Goal: Information Seeking & Learning: Learn about a topic

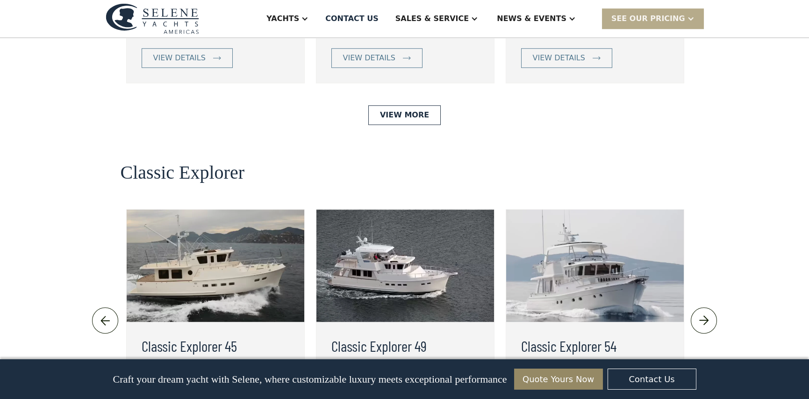
scroll to position [1936, 0]
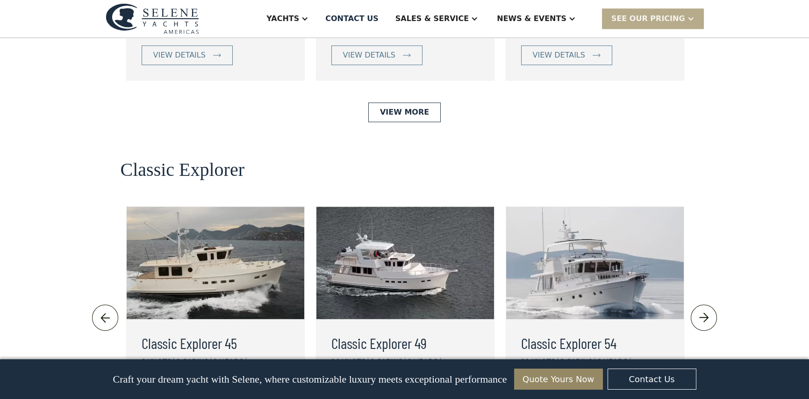
click at [135, 207] on img at bounding box center [216, 263] width 178 height 112
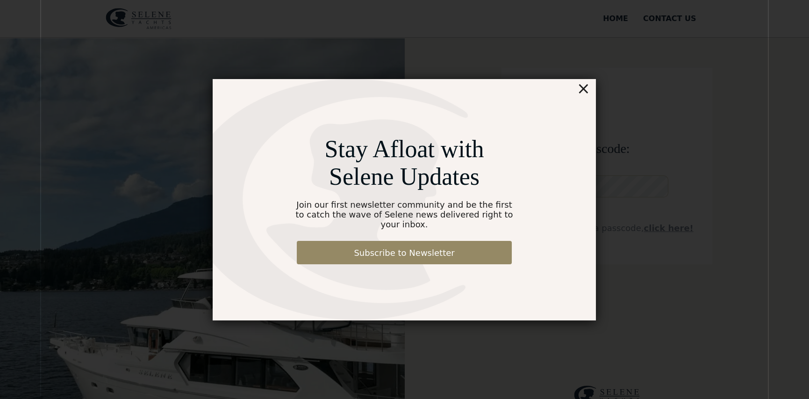
click at [587, 91] on div "×" at bounding box center [584, 88] width 14 height 19
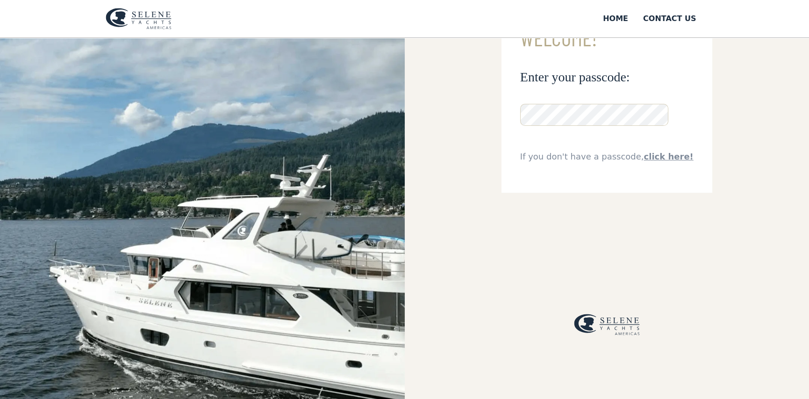
scroll to position [59, 0]
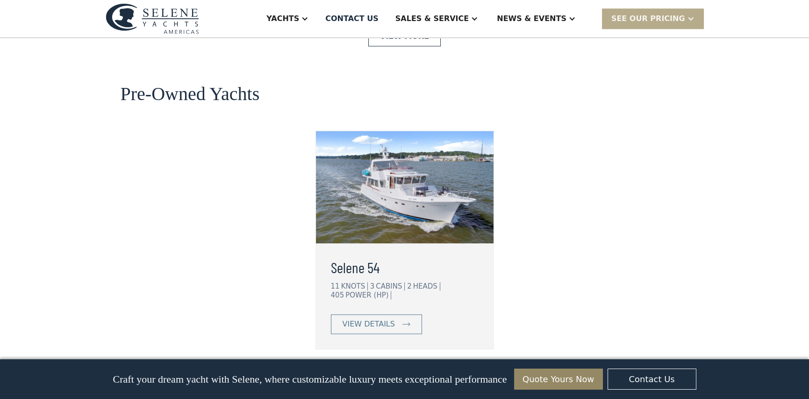
scroll to position [2356, 0]
drag, startPoint x: 661, startPoint y: 274, endPoint x: 366, endPoint y: 246, distance: 296.3
click at [366, 319] on div "view details" at bounding box center [369, 324] width 52 height 11
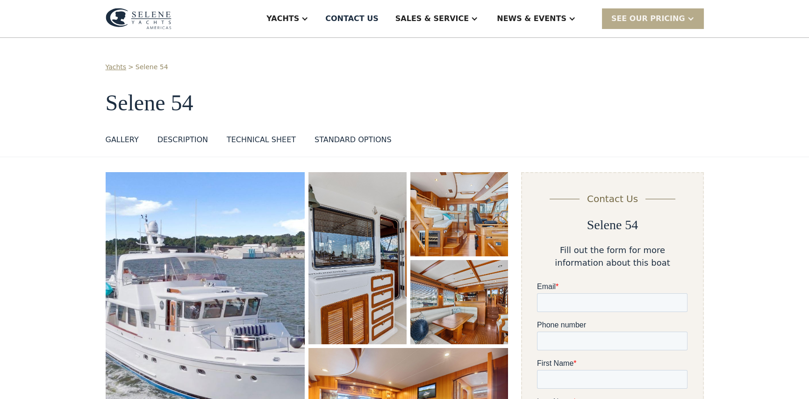
click at [199, 284] on img "open lightbox" at bounding box center [206, 326] width 200 height 309
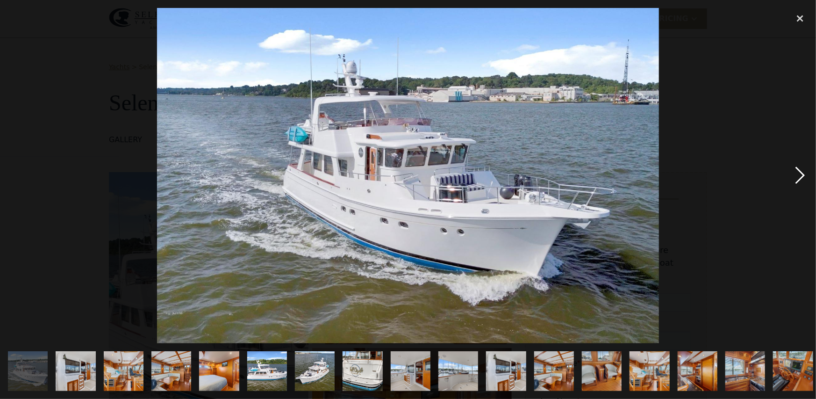
click at [798, 178] on div "next image" at bounding box center [801, 175] width 32 height 335
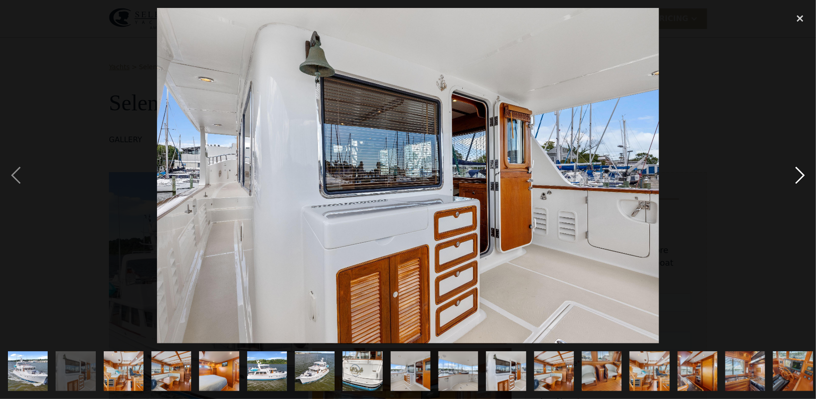
click at [798, 178] on div "next image" at bounding box center [801, 175] width 32 height 335
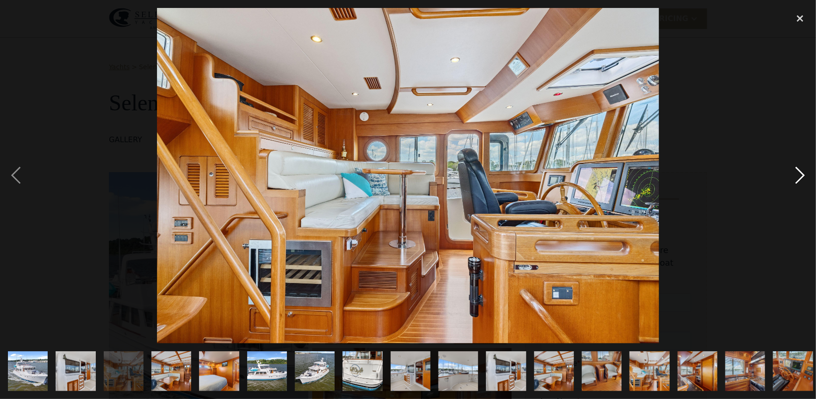
click at [798, 178] on div "next image" at bounding box center [801, 175] width 32 height 335
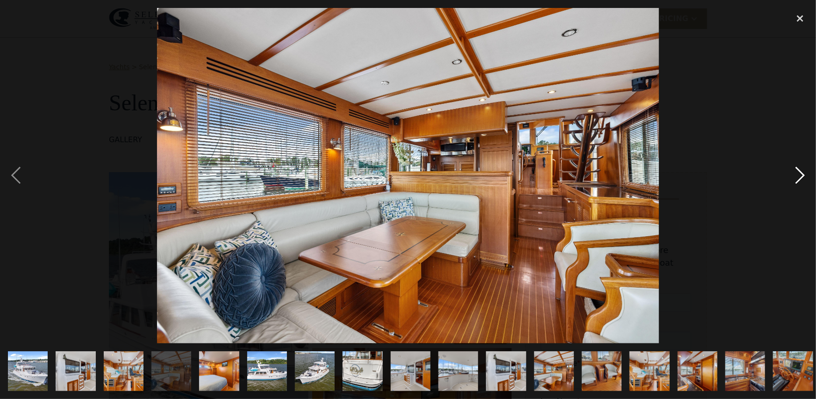
click at [798, 178] on div "next image" at bounding box center [801, 175] width 32 height 335
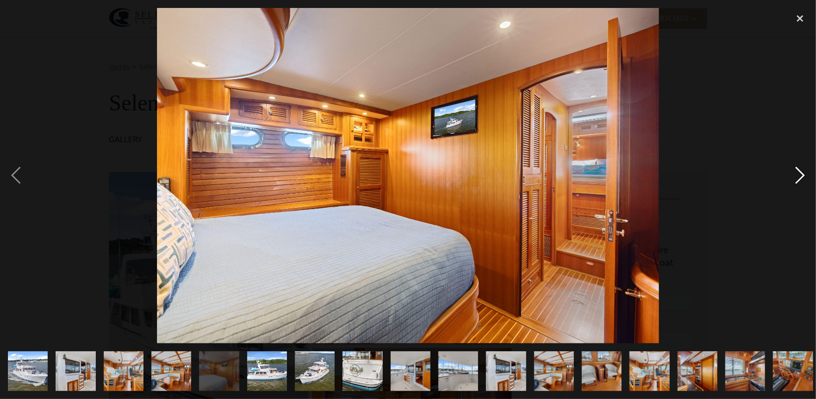
click at [798, 178] on div "next image" at bounding box center [801, 175] width 32 height 335
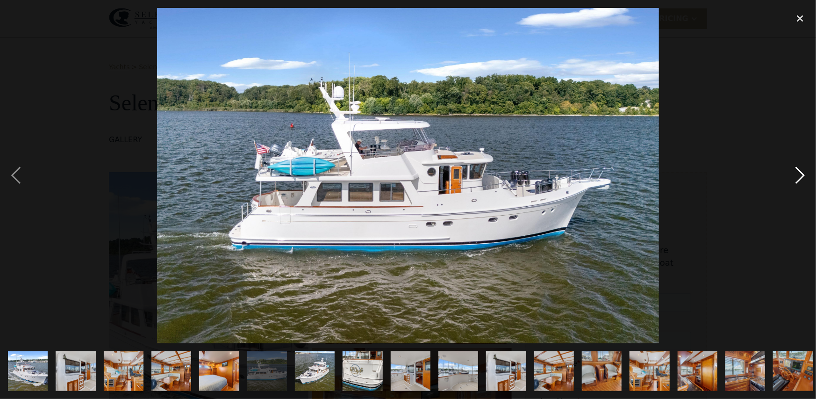
click at [798, 178] on div "next image" at bounding box center [801, 175] width 32 height 335
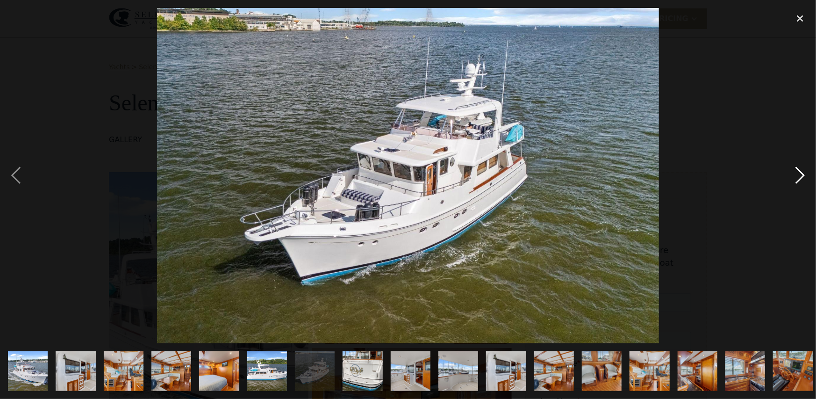
click at [798, 178] on div "next image" at bounding box center [801, 175] width 32 height 335
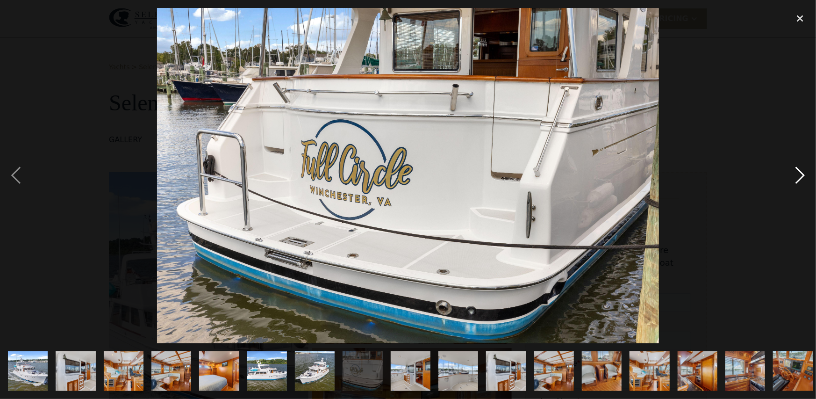
click at [798, 178] on div "next image" at bounding box center [801, 175] width 32 height 335
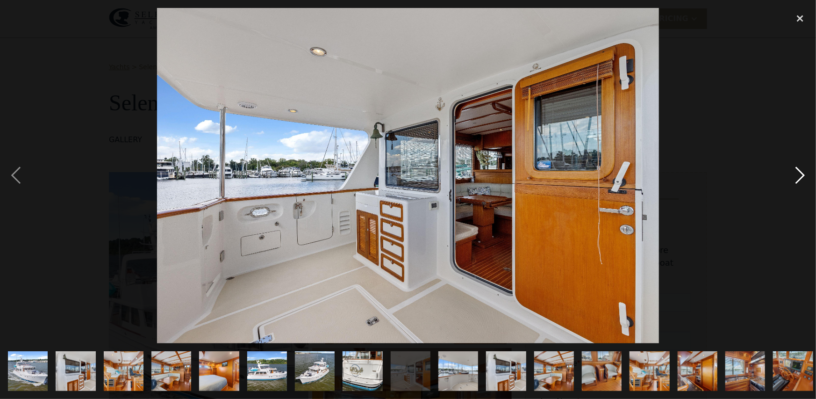
click at [801, 175] on div "next image" at bounding box center [801, 175] width 32 height 335
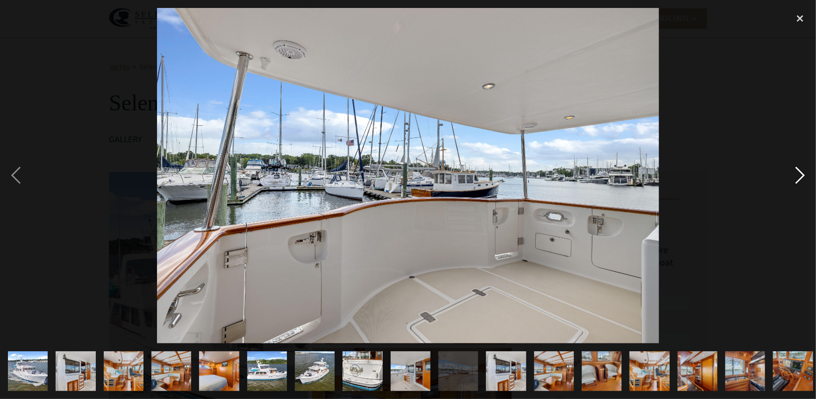
click at [801, 175] on div "next image" at bounding box center [801, 175] width 32 height 335
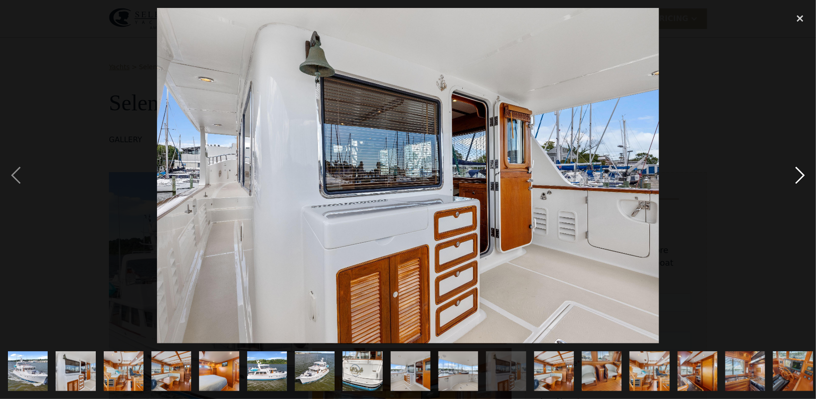
click at [801, 175] on div "next image" at bounding box center [801, 175] width 32 height 335
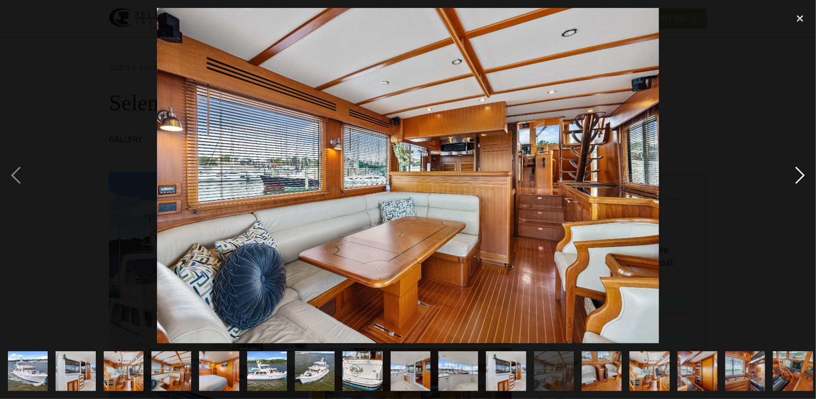
click at [801, 175] on div "next image" at bounding box center [801, 175] width 32 height 335
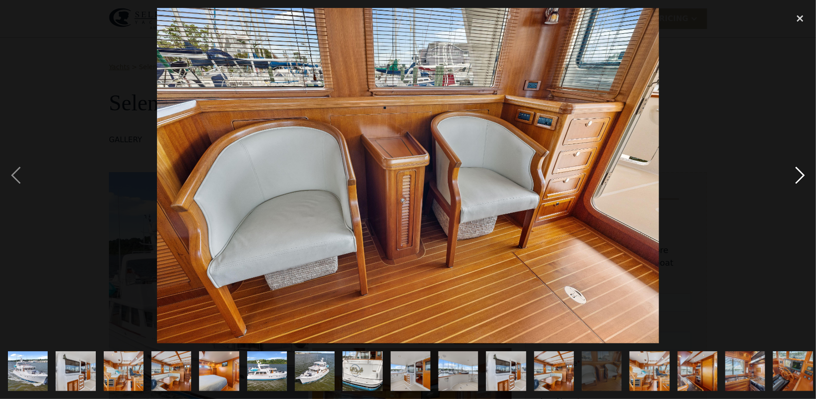
click at [801, 175] on div "next image" at bounding box center [801, 175] width 32 height 335
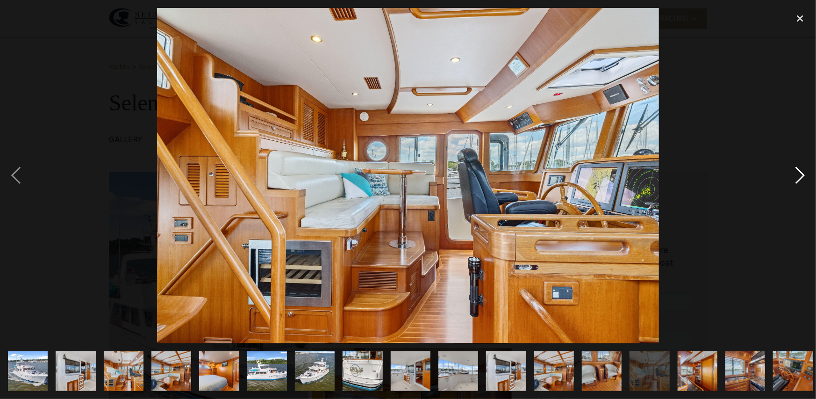
click at [801, 175] on div "next image" at bounding box center [801, 175] width 32 height 335
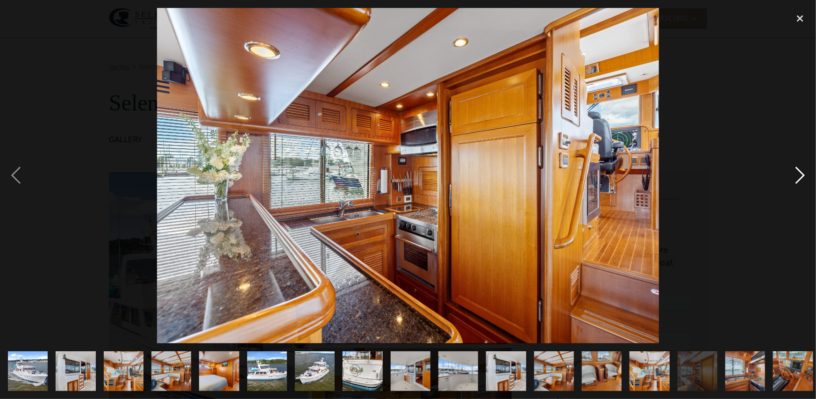
click at [801, 175] on div "next image" at bounding box center [801, 175] width 32 height 335
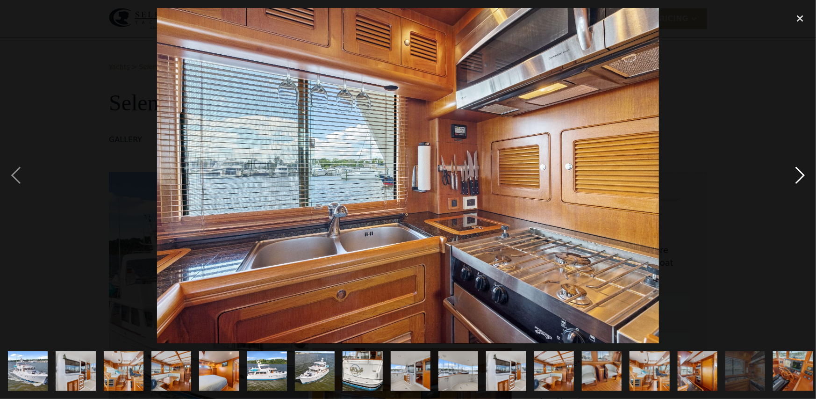
click at [801, 175] on div "next image" at bounding box center [801, 175] width 32 height 335
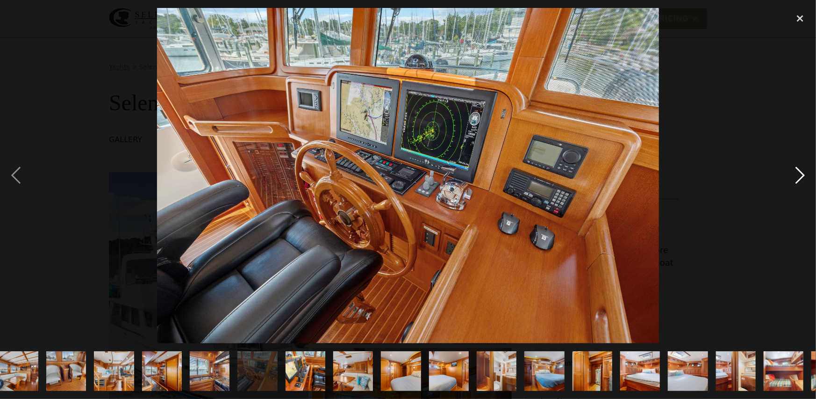
scroll to position [0, 579]
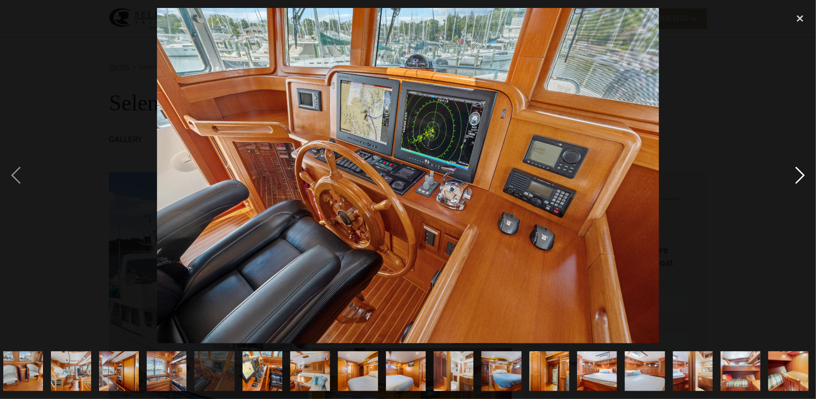
click at [801, 175] on div "next image" at bounding box center [801, 175] width 32 height 335
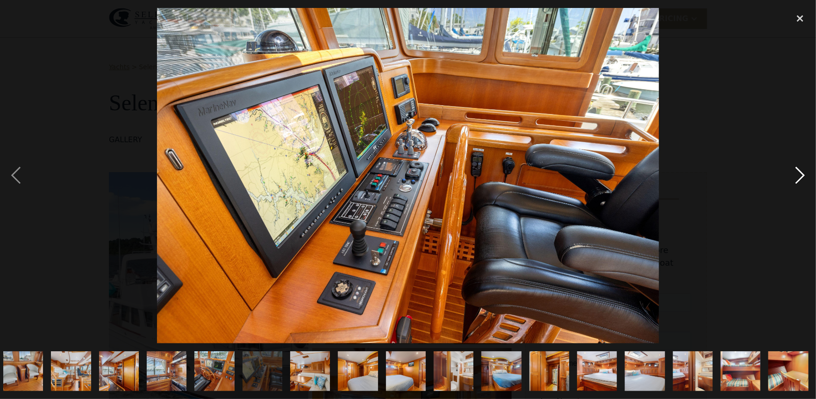
click at [801, 175] on div "next image" at bounding box center [801, 175] width 32 height 335
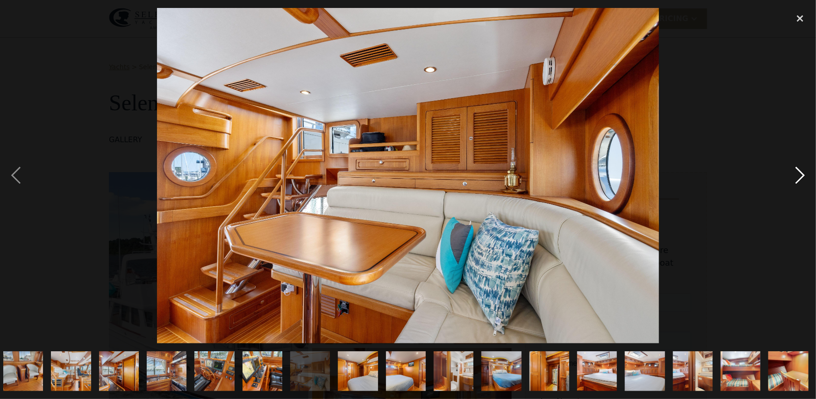
click at [801, 175] on div "next image" at bounding box center [801, 175] width 32 height 335
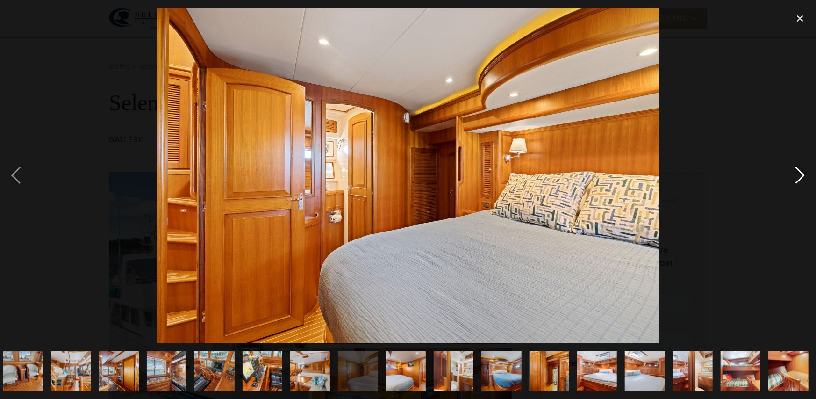
click at [801, 175] on div "next image" at bounding box center [801, 175] width 32 height 335
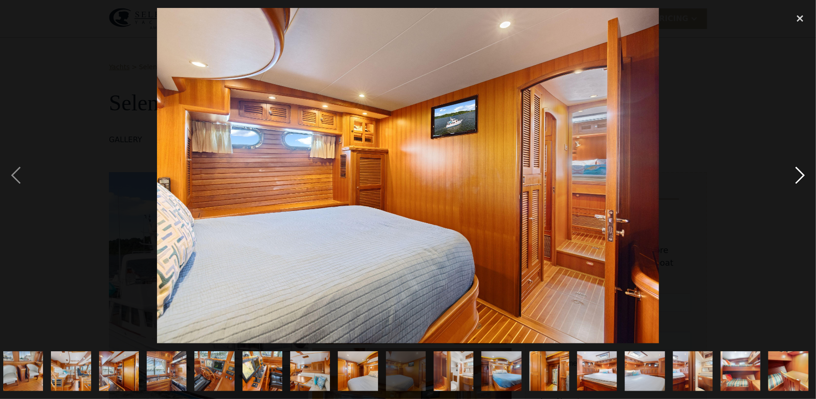
click at [801, 175] on div "next image" at bounding box center [801, 175] width 32 height 335
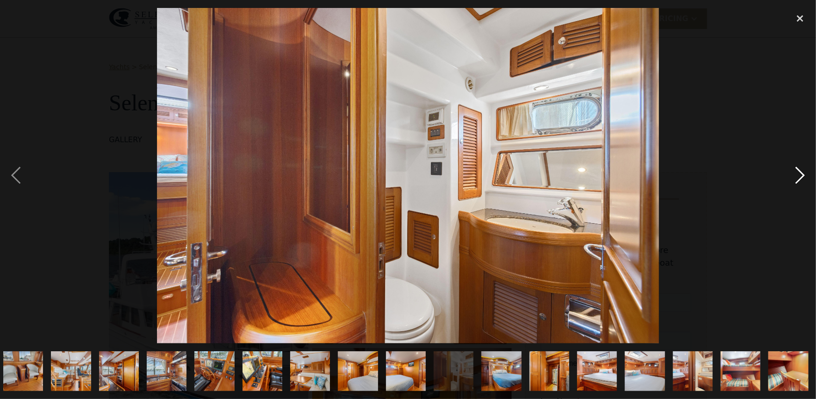
click at [801, 175] on div "next image" at bounding box center [801, 175] width 32 height 335
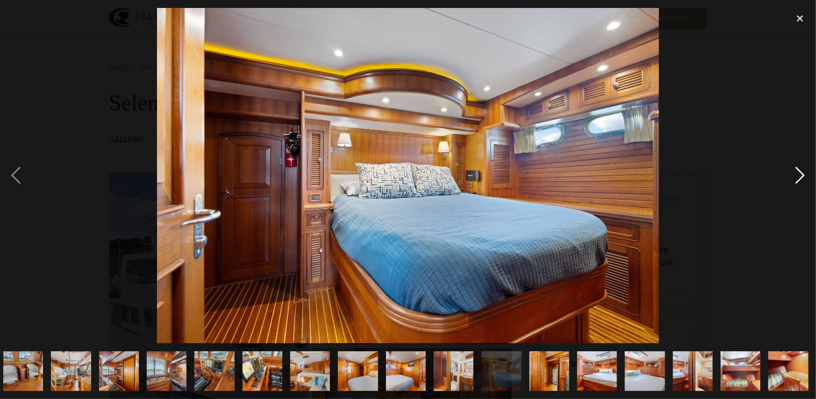
click at [801, 175] on div "next image" at bounding box center [801, 175] width 32 height 335
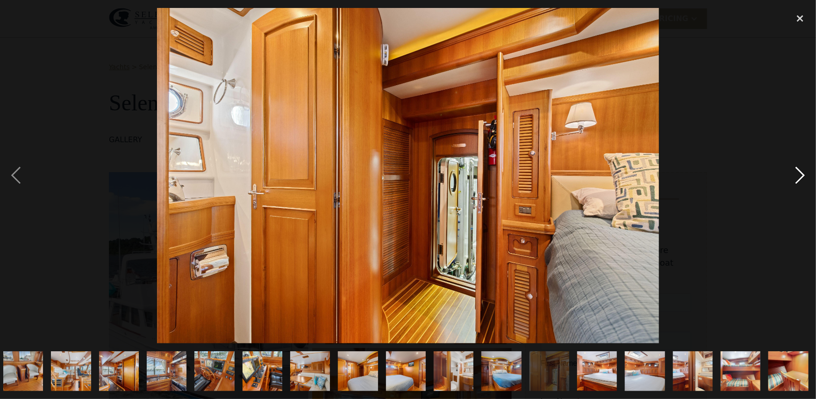
click at [801, 175] on div "next image" at bounding box center [801, 175] width 32 height 335
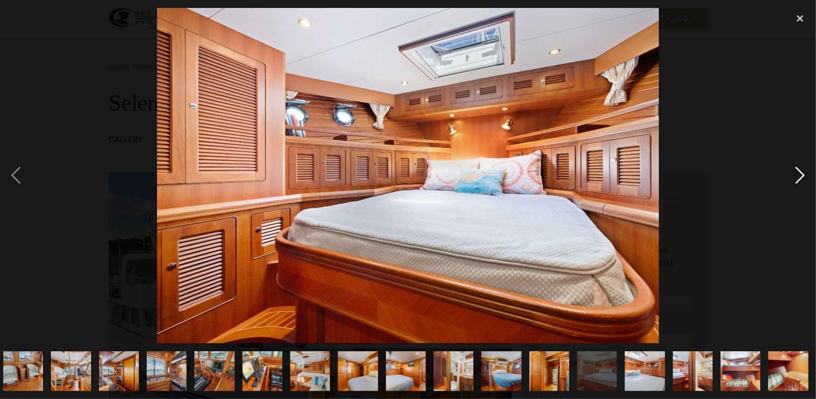
click at [801, 175] on div "next image" at bounding box center [801, 175] width 32 height 335
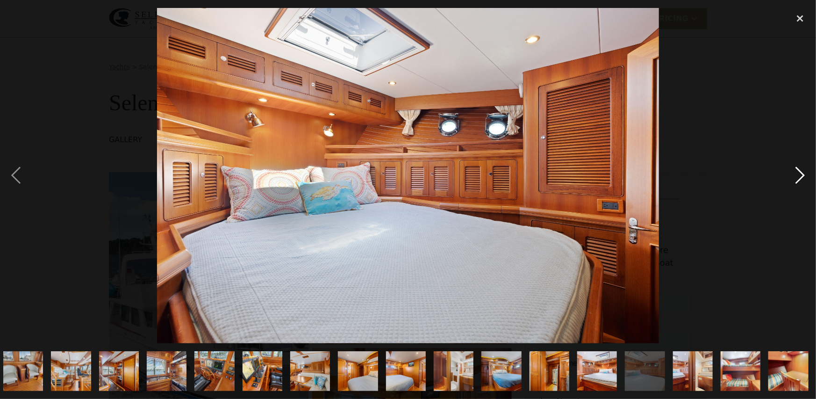
click at [801, 175] on div "next image" at bounding box center [801, 175] width 32 height 335
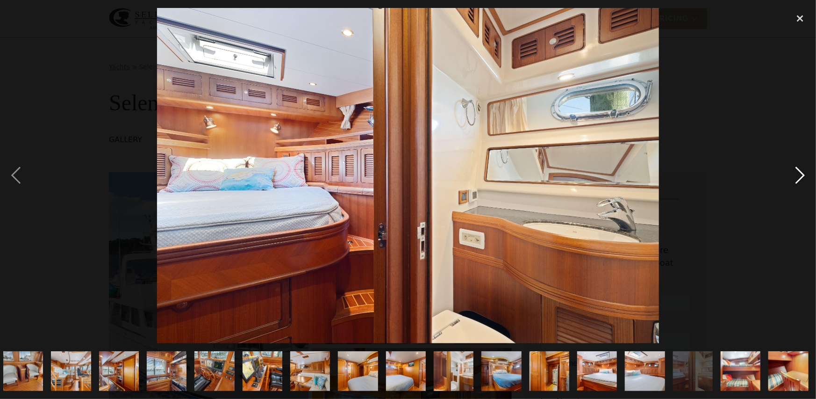
click at [801, 175] on div "next image" at bounding box center [801, 175] width 32 height 335
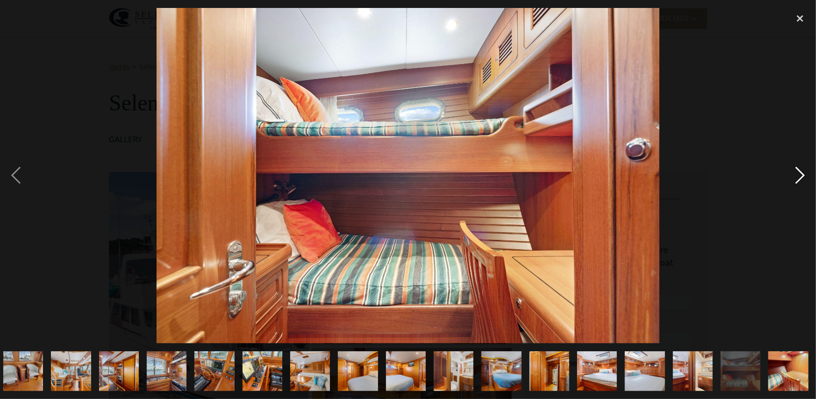
click at [801, 175] on div "next image" at bounding box center [801, 175] width 32 height 335
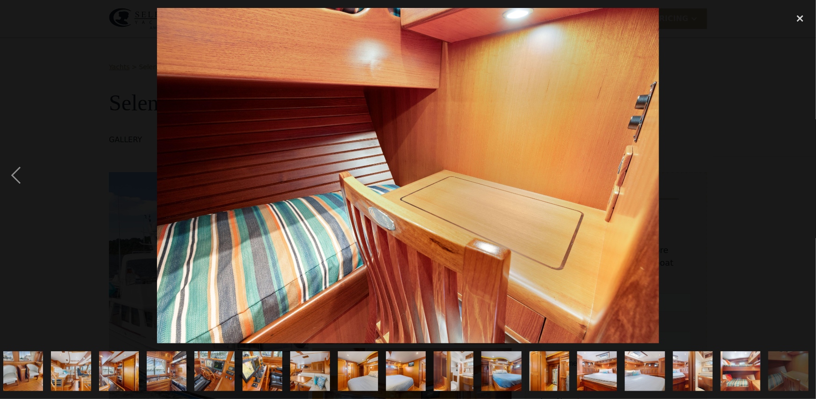
click at [801, 175] on div "next image" at bounding box center [801, 175] width 32 height 335
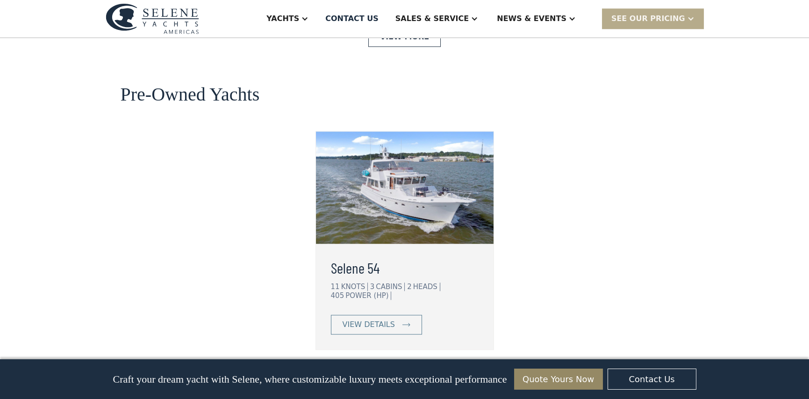
click at [403, 372] on link "View More" at bounding box center [404, 382] width 72 height 20
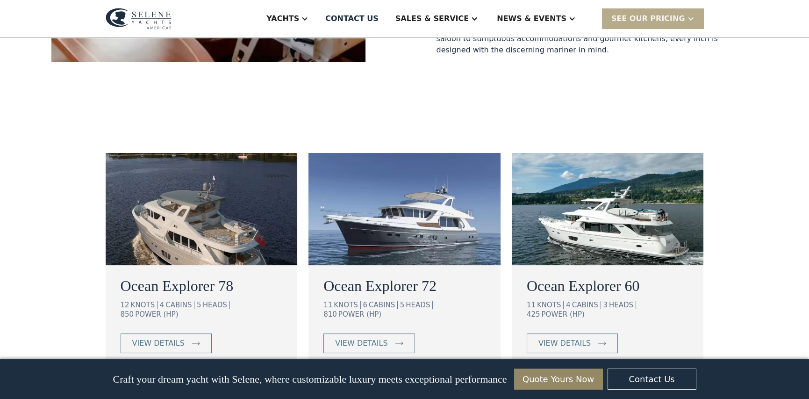
scroll to position [481, 0]
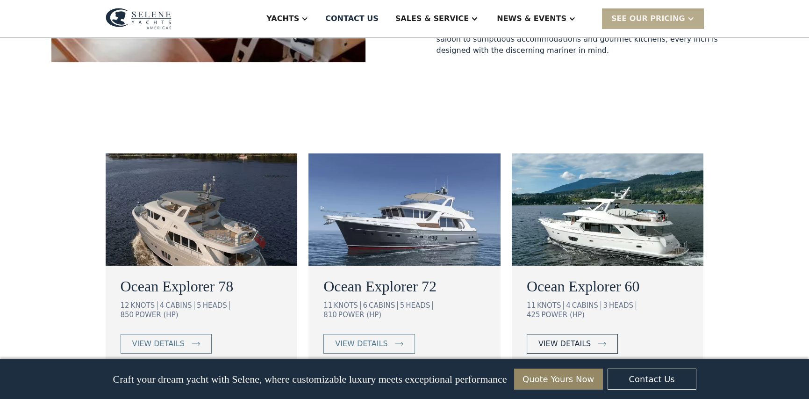
click at [568, 338] on div "view details" at bounding box center [565, 343] width 52 height 11
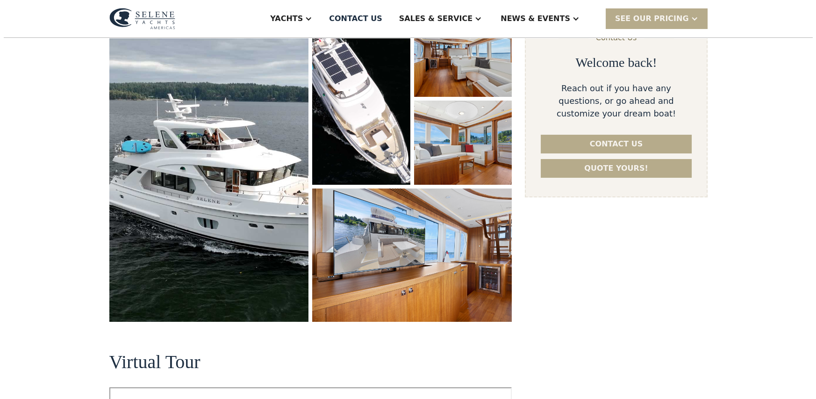
scroll to position [159, 0]
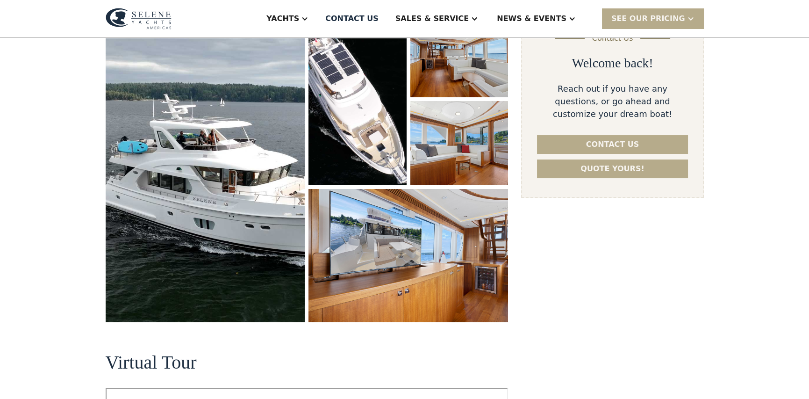
click at [189, 210] on img "open lightbox" at bounding box center [206, 167] width 200 height 309
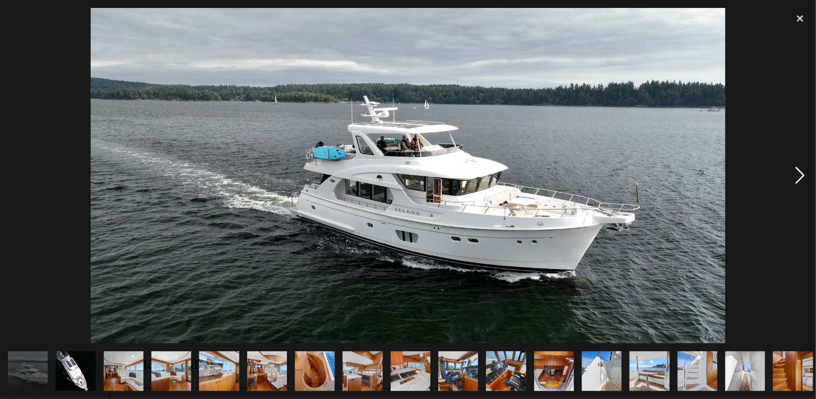
click at [800, 173] on div "next image" at bounding box center [801, 175] width 32 height 335
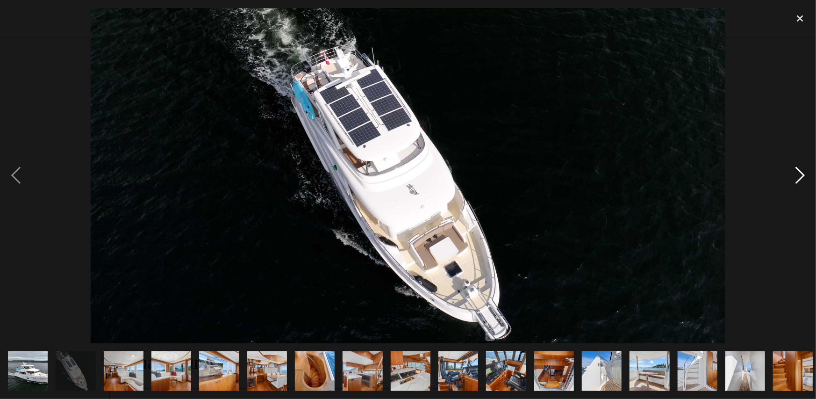
click at [800, 173] on div "next image" at bounding box center [801, 175] width 32 height 335
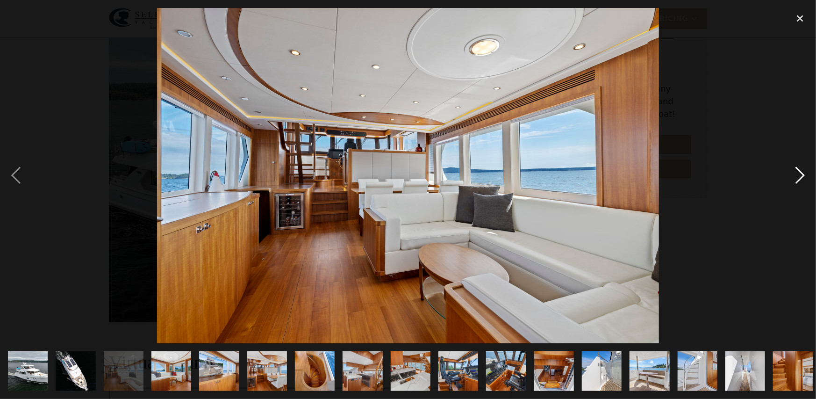
click at [800, 173] on div "next image" at bounding box center [801, 175] width 32 height 335
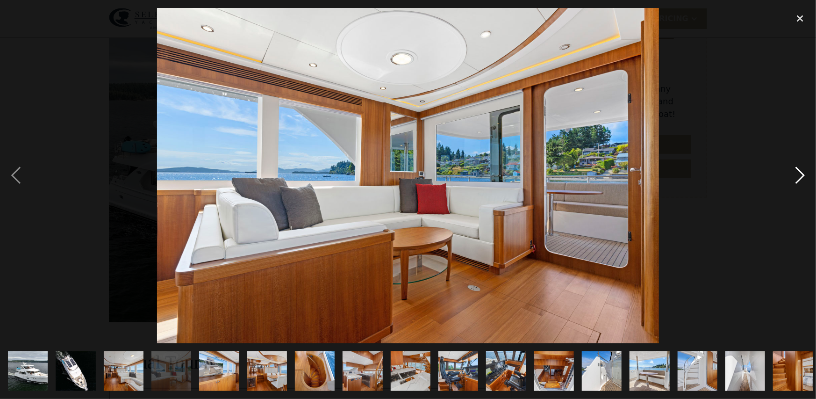
click at [800, 173] on div "next image" at bounding box center [801, 175] width 32 height 335
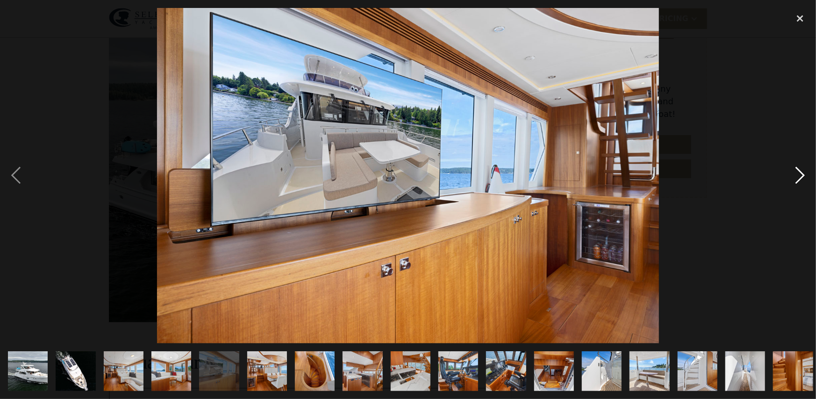
click at [800, 173] on div "next image" at bounding box center [801, 175] width 32 height 335
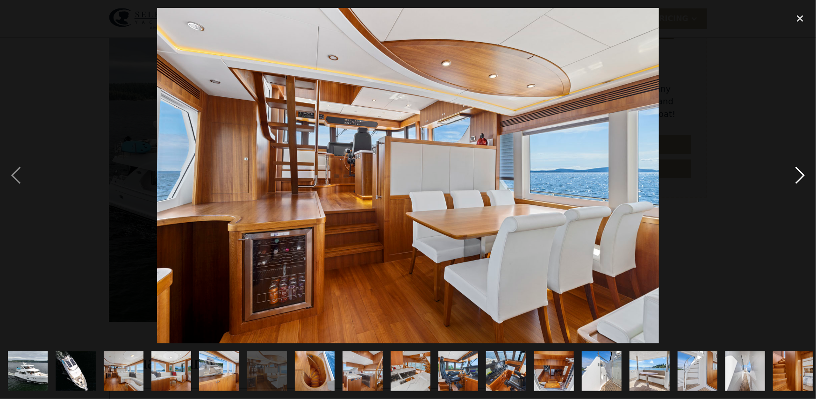
click at [800, 173] on div "next image" at bounding box center [801, 175] width 32 height 335
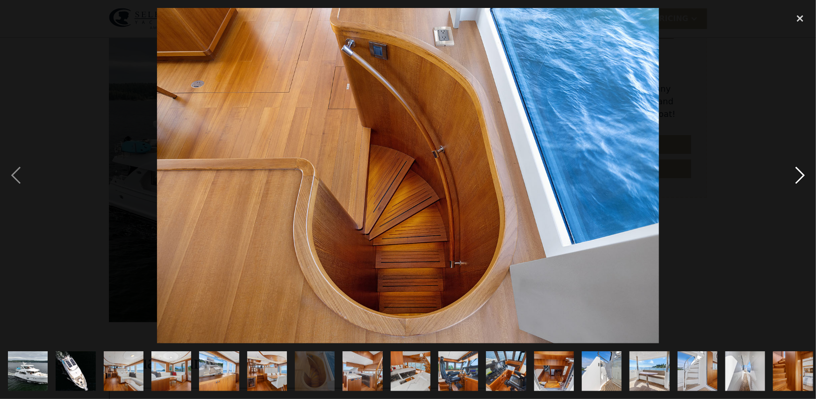
click at [800, 173] on div "next image" at bounding box center [801, 175] width 32 height 335
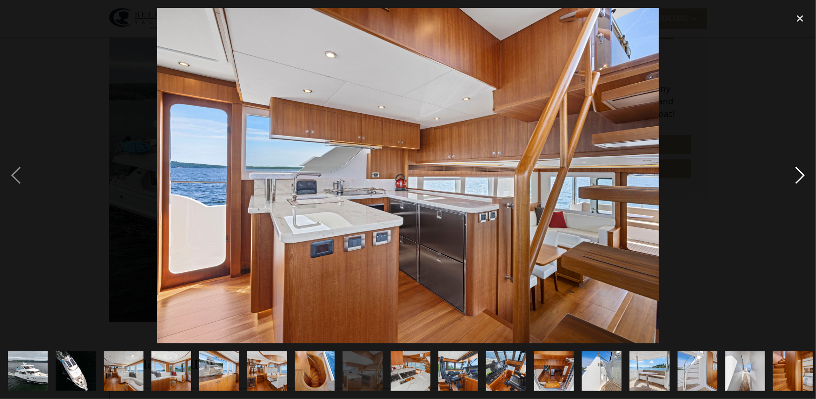
click at [800, 173] on div "next image" at bounding box center [801, 175] width 32 height 335
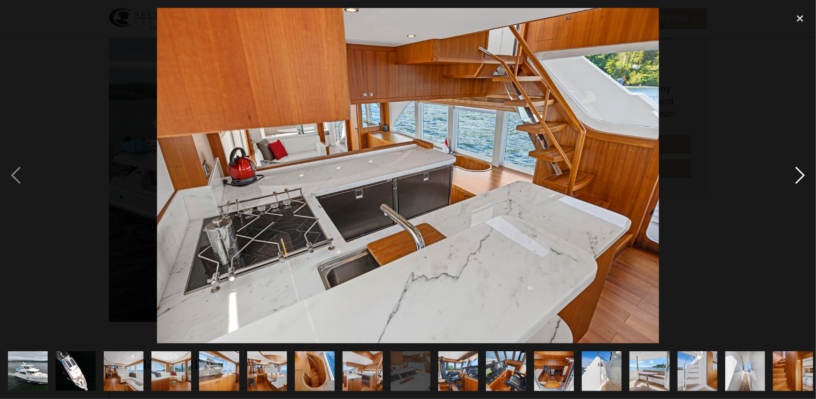
click at [800, 173] on div "next image" at bounding box center [801, 175] width 32 height 335
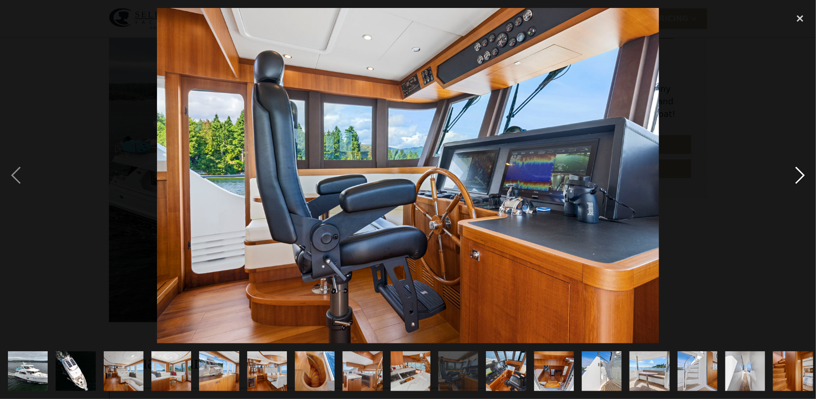
click at [800, 173] on div "next image" at bounding box center [801, 175] width 32 height 335
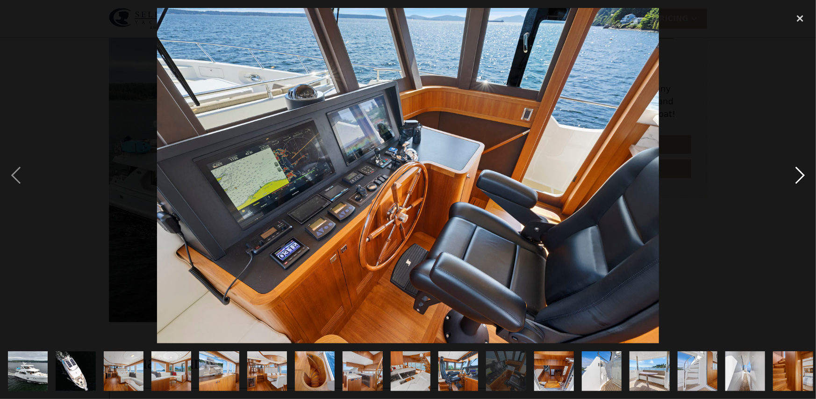
click at [800, 173] on div "next image" at bounding box center [801, 175] width 32 height 335
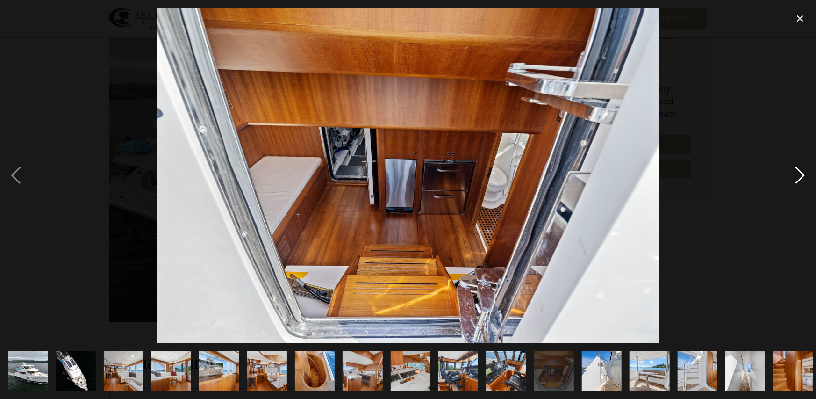
click at [800, 173] on div "next image" at bounding box center [801, 175] width 32 height 335
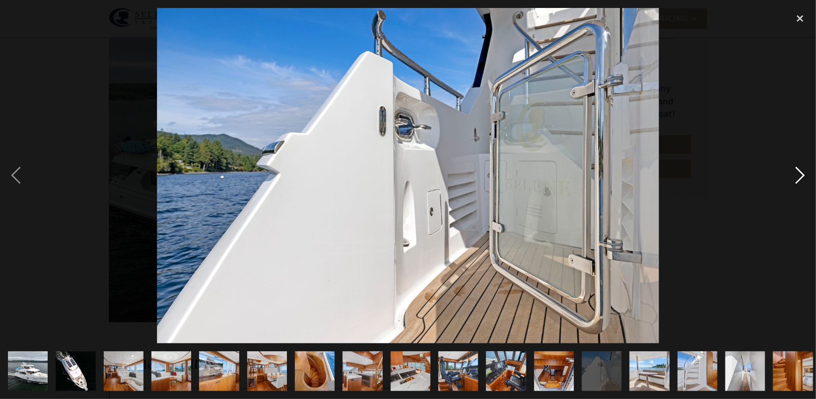
click at [800, 173] on div "next image" at bounding box center [801, 175] width 32 height 335
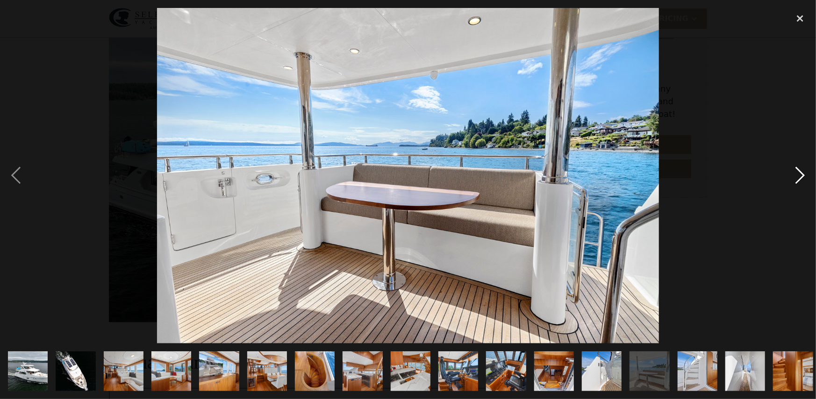
click at [800, 173] on div "next image" at bounding box center [801, 175] width 32 height 335
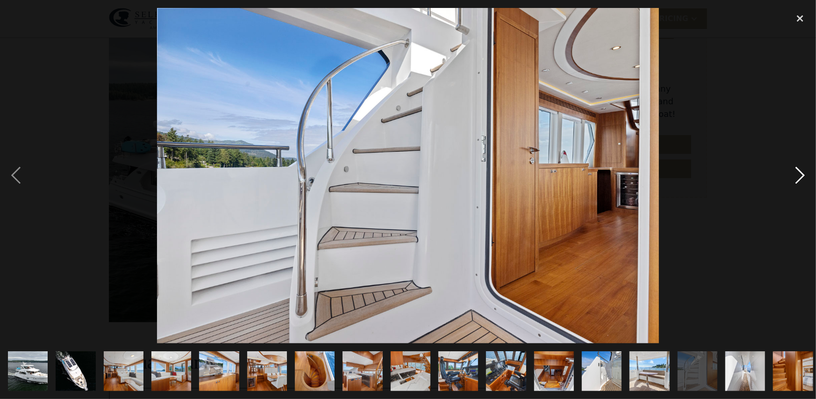
click at [800, 173] on div "next image" at bounding box center [801, 175] width 32 height 335
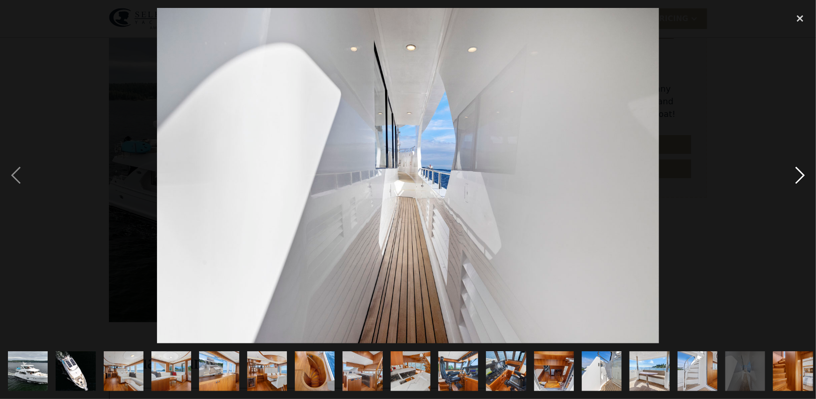
click at [800, 173] on div "next image" at bounding box center [801, 175] width 32 height 335
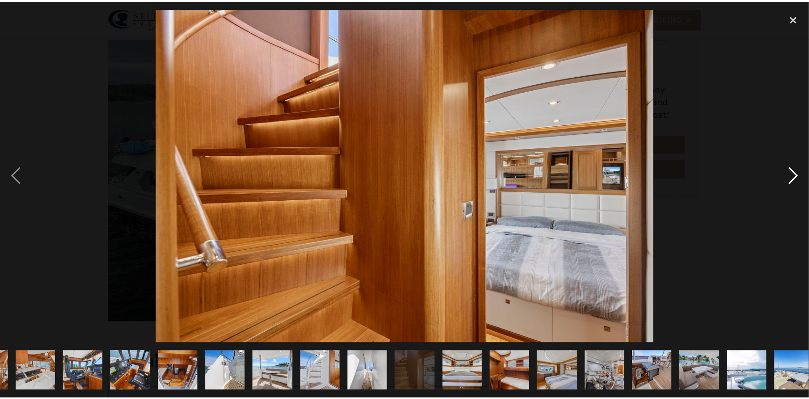
scroll to position [0, 387]
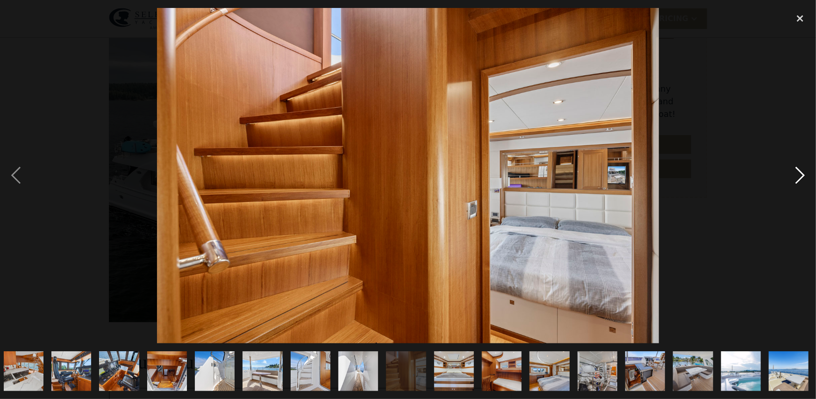
click at [800, 173] on div "next image" at bounding box center [801, 175] width 32 height 335
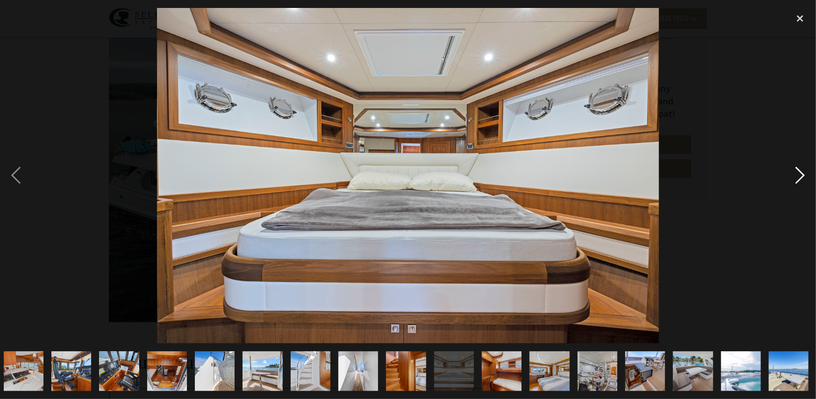
click at [800, 173] on div "next image" at bounding box center [801, 175] width 32 height 335
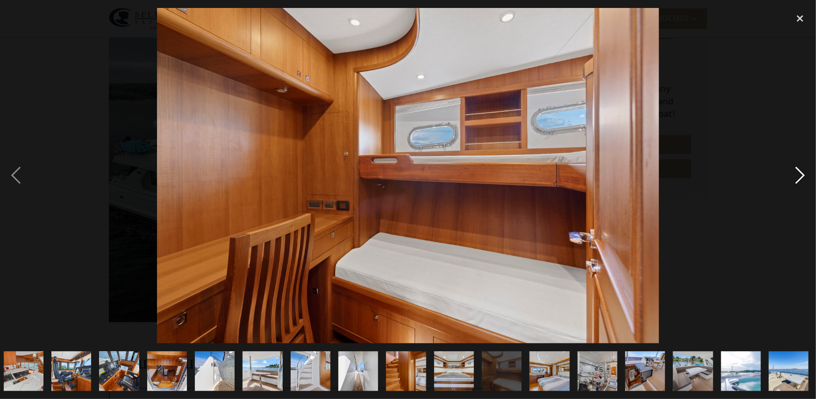
click at [800, 173] on div "next image" at bounding box center [801, 175] width 32 height 335
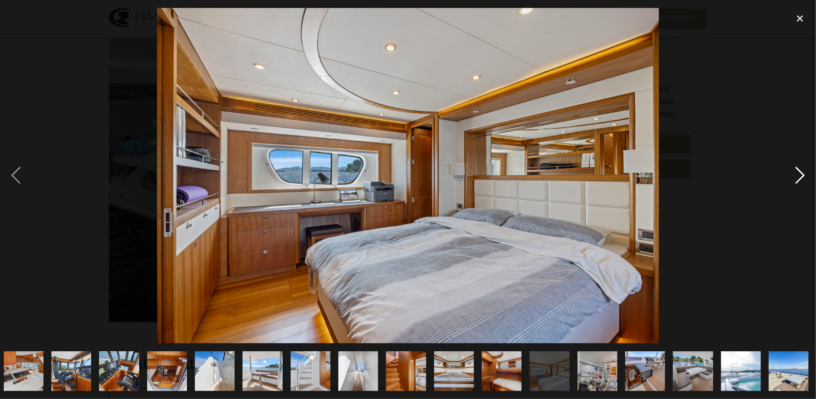
click at [800, 173] on div "next image" at bounding box center [801, 175] width 32 height 335
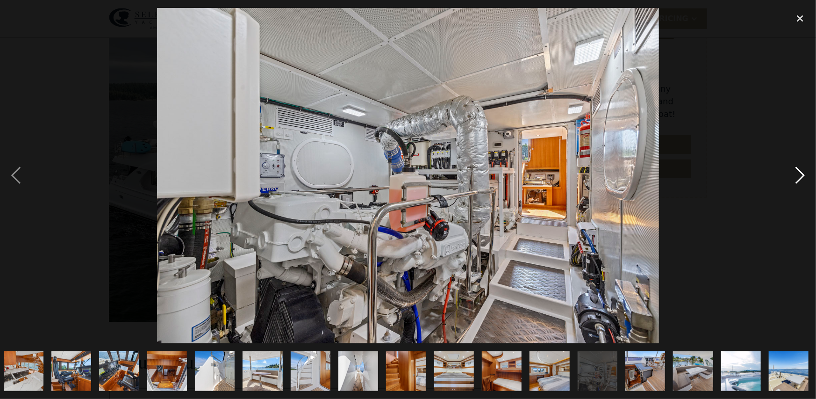
click at [800, 173] on div "next image" at bounding box center [801, 175] width 32 height 335
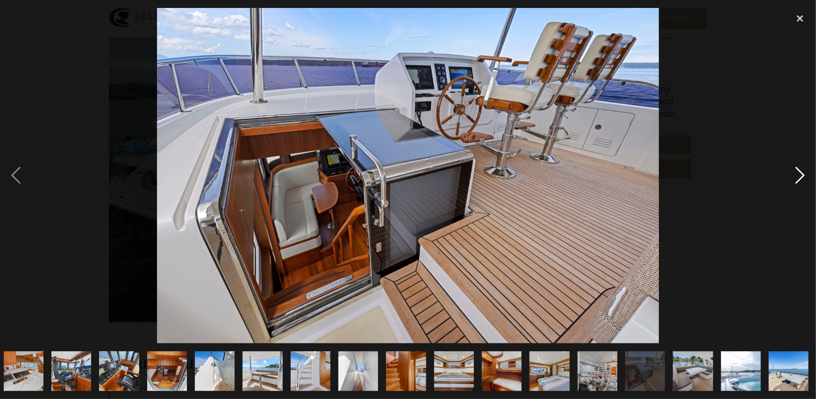
click at [800, 173] on div "next image" at bounding box center [801, 175] width 32 height 335
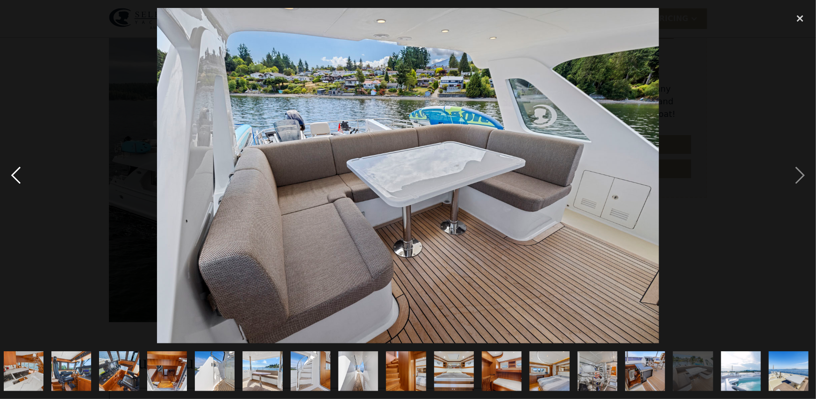
click at [14, 173] on div "previous image" at bounding box center [16, 175] width 32 height 335
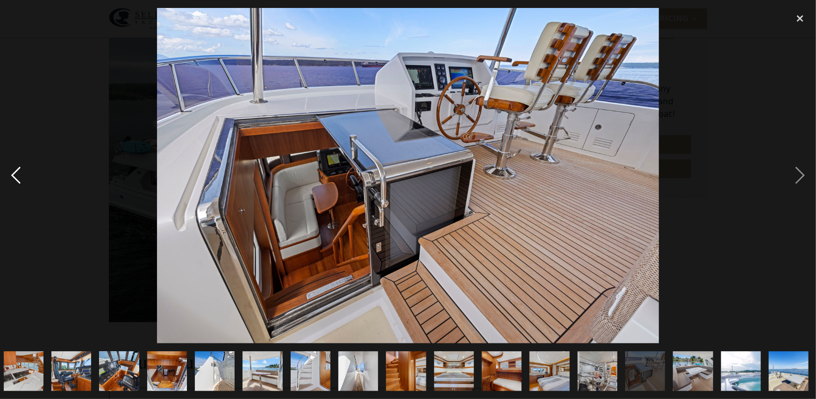
click at [14, 173] on div "previous image" at bounding box center [16, 175] width 32 height 335
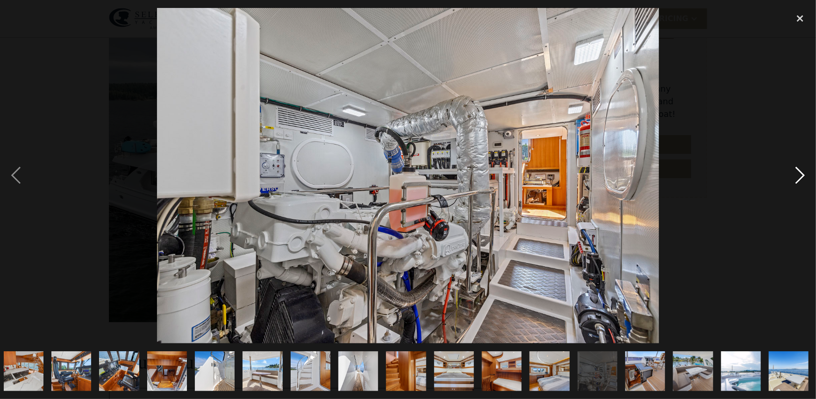
click at [799, 179] on div "next image" at bounding box center [801, 175] width 32 height 335
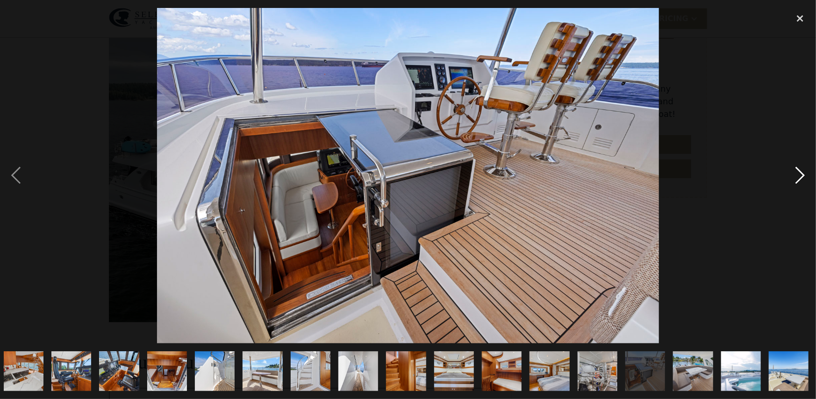
click at [799, 179] on div "next image" at bounding box center [801, 175] width 32 height 335
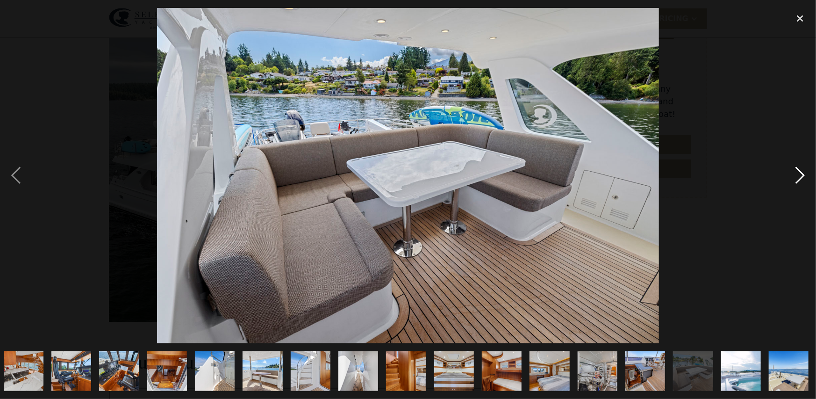
click at [799, 179] on div "next image" at bounding box center [801, 175] width 32 height 335
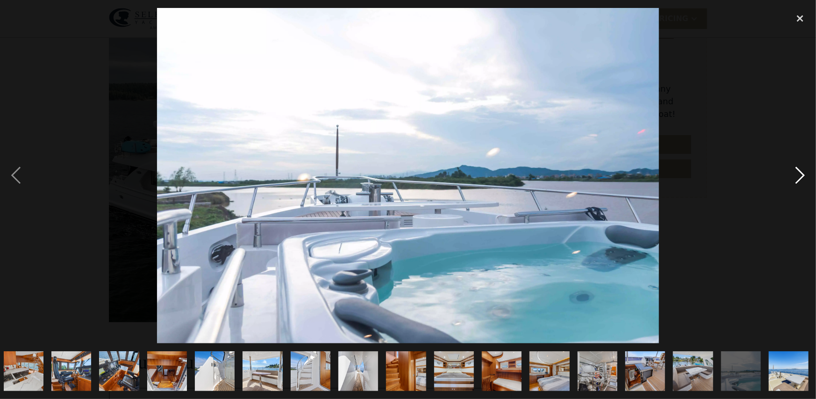
click at [799, 179] on div "next image" at bounding box center [801, 175] width 32 height 335
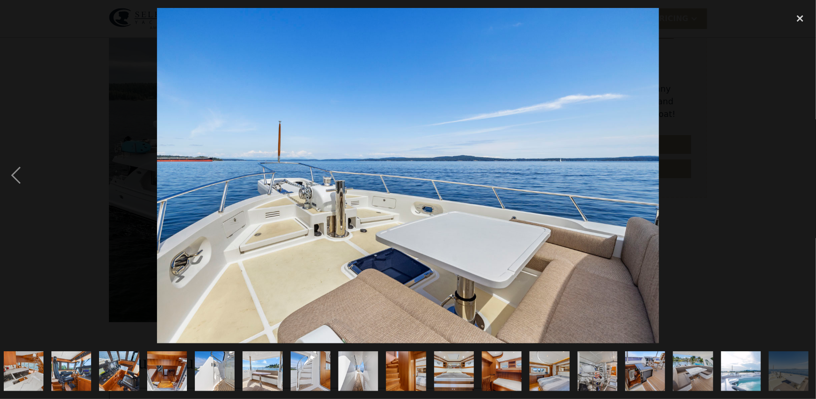
click at [799, 179] on div "next image" at bounding box center [801, 175] width 32 height 335
click at [799, 15] on div "close lightbox" at bounding box center [801, 18] width 32 height 21
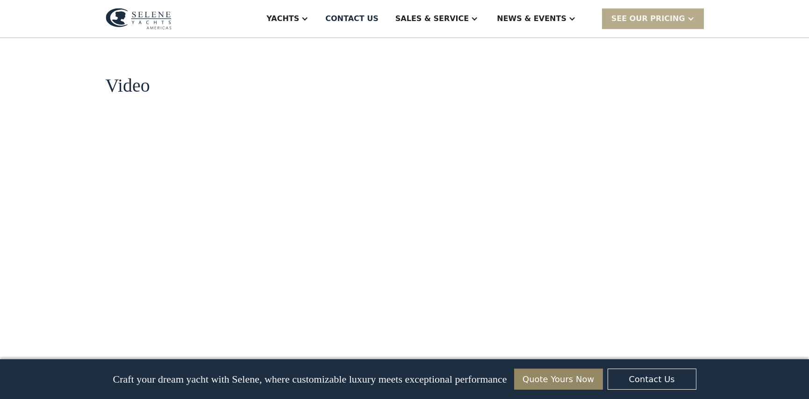
scroll to position [1114, 0]
